Goal: Go to known website: Access a specific website the user already knows

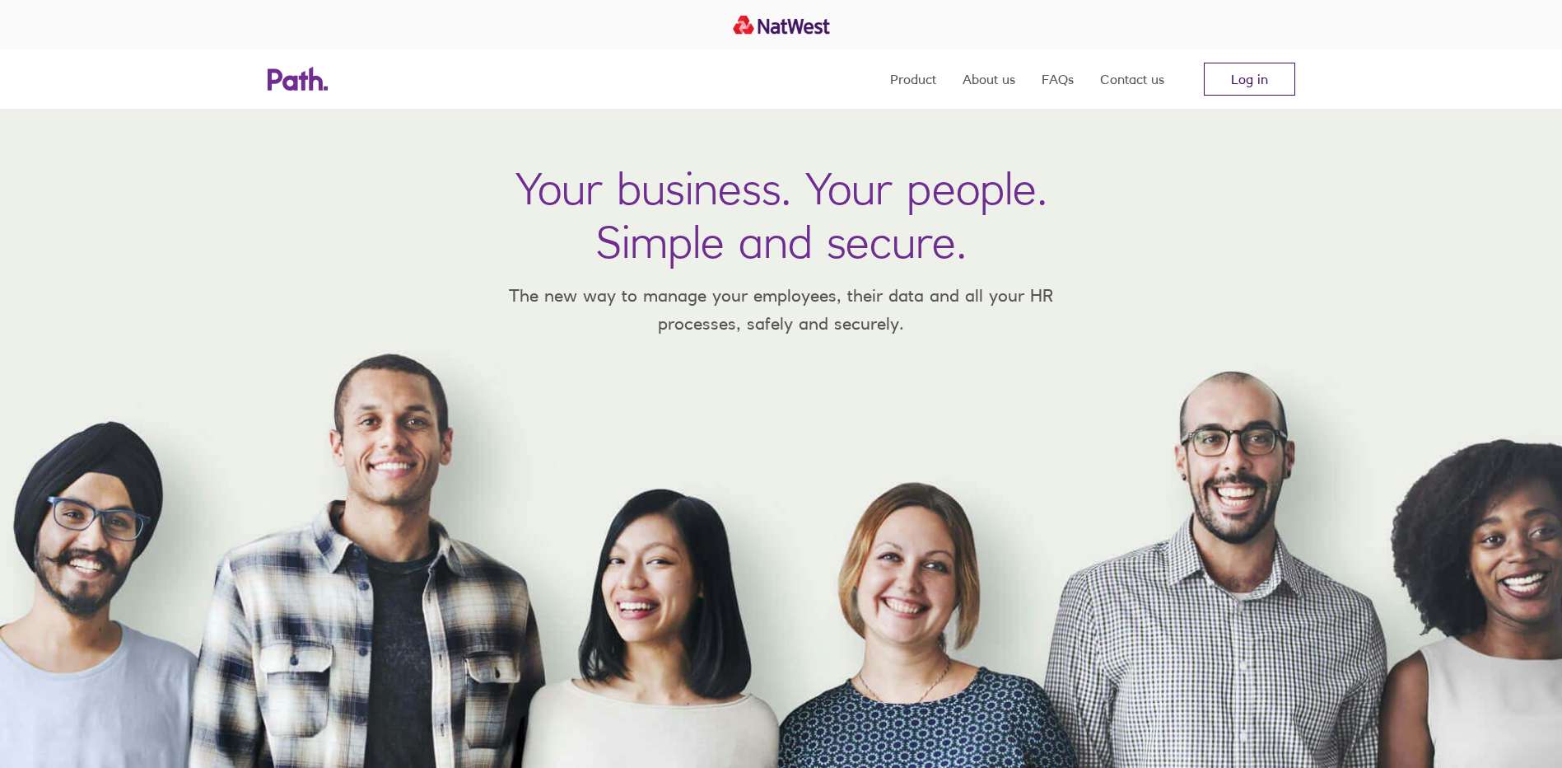
click at [1254, 86] on link "Log in" at bounding box center [1249, 79] width 91 height 33
click at [1272, 85] on link "Log in" at bounding box center [1249, 79] width 91 height 33
